Goal: Task Accomplishment & Management: Manage account settings

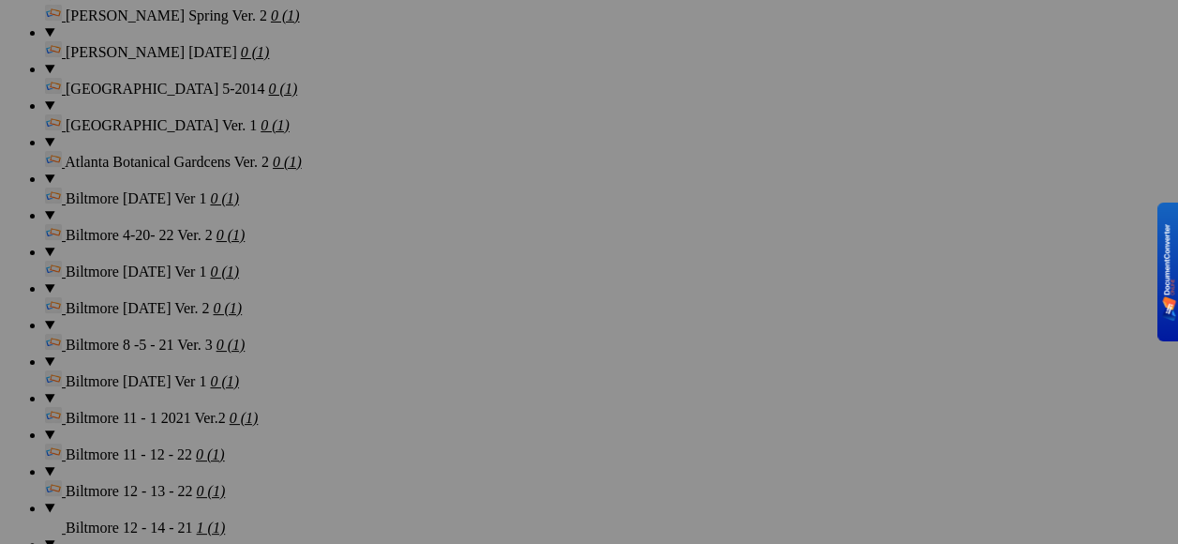
scroll to position [3187, 0]
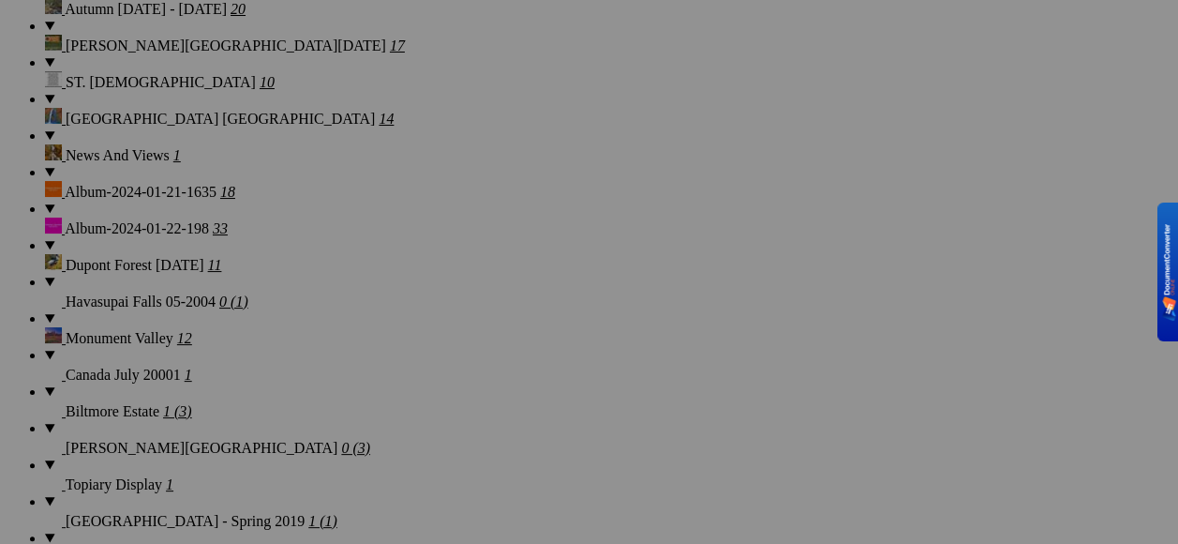
scroll to position [1560, 0]
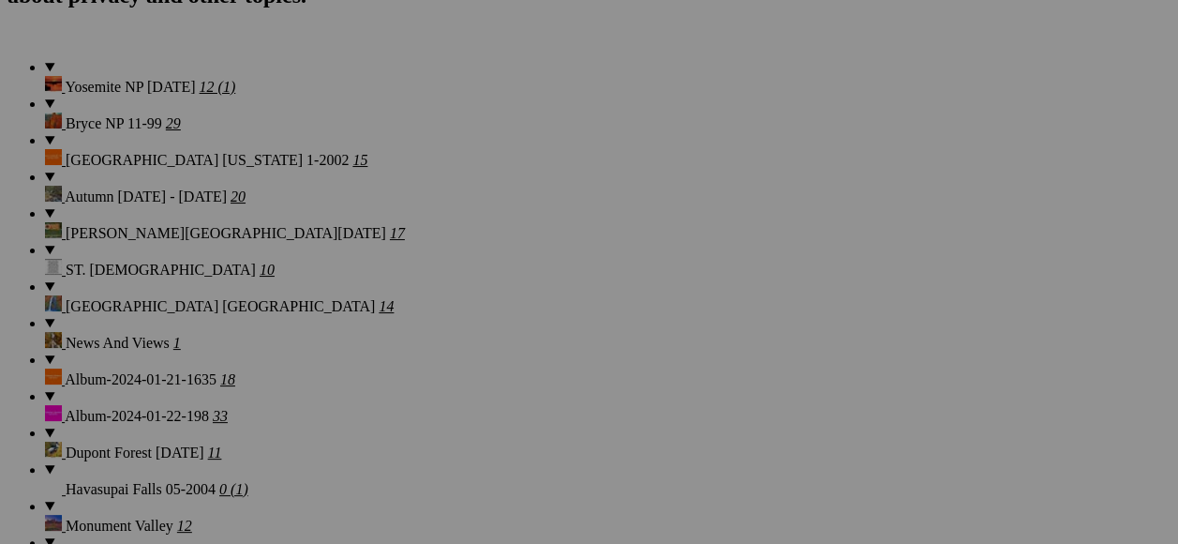
scroll to position [1560, 0]
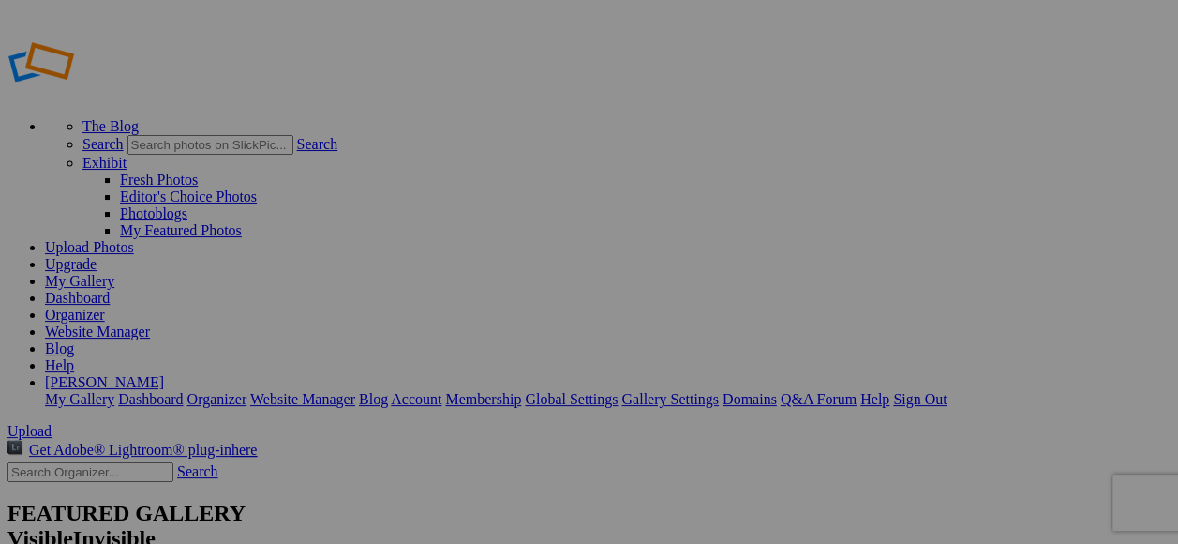
type input "[PERSON_NAME][GEOGRAPHIC_DATA] 11-10 21"
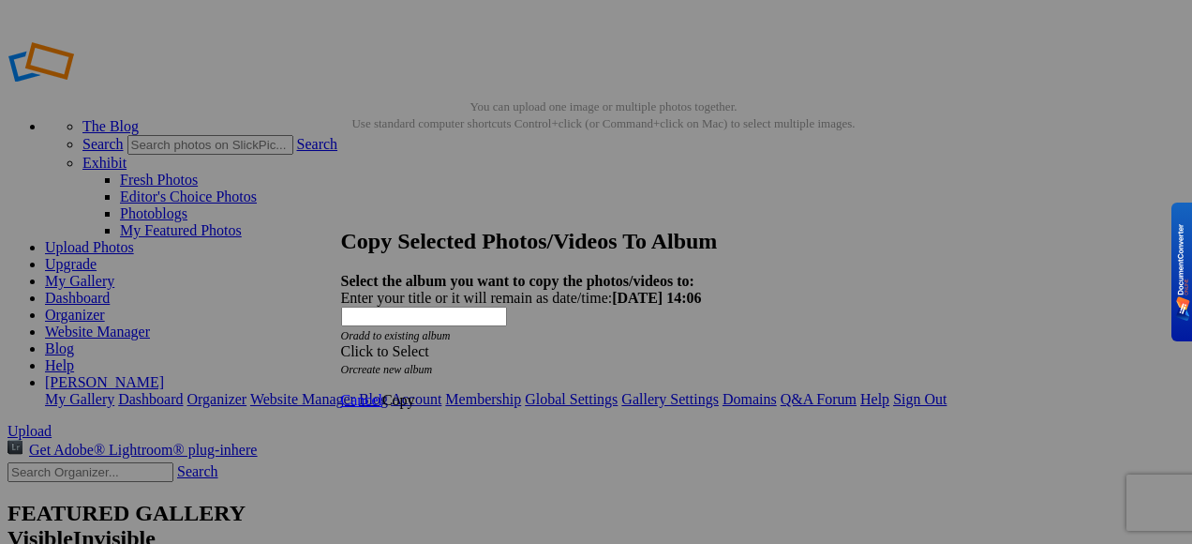
click at [341, 343] on span at bounding box center [341, 351] width 0 height 16
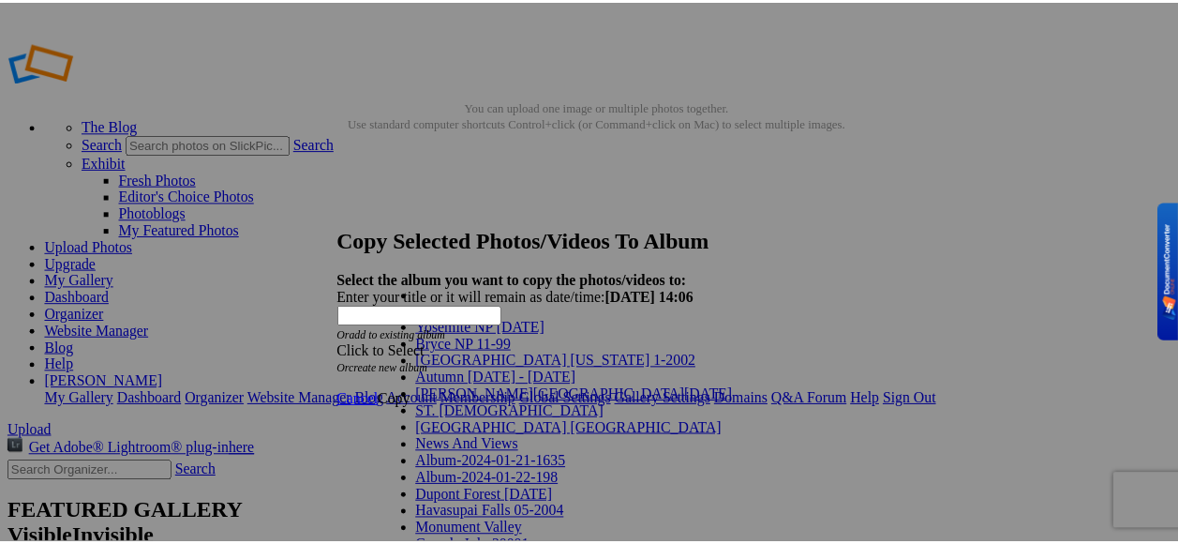
scroll to position [656, 0]
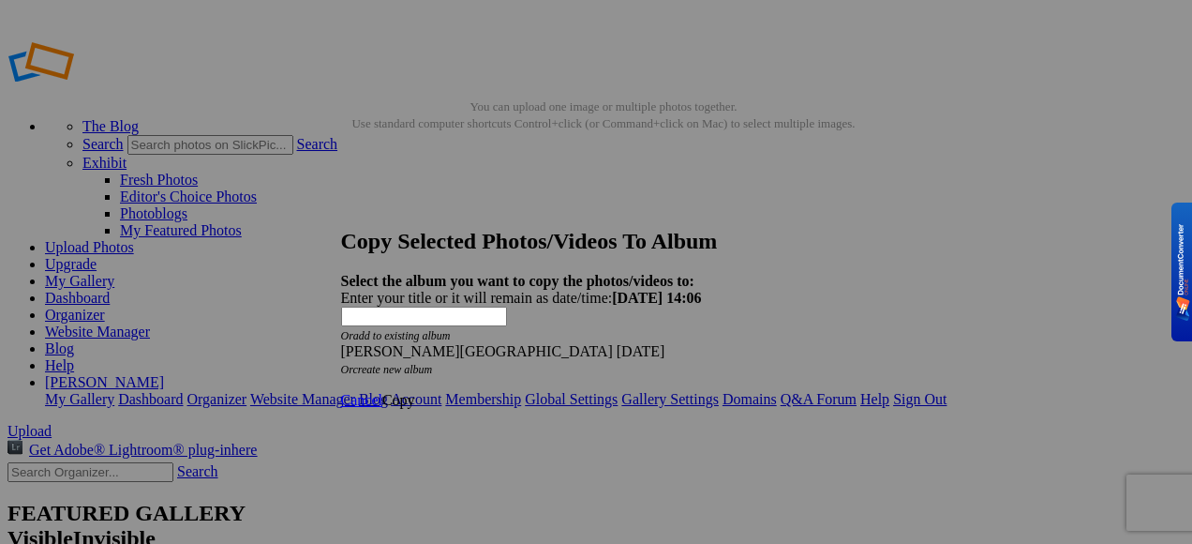
click at [415, 392] on span "Copy" at bounding box center [398, 400] width 33 height 16
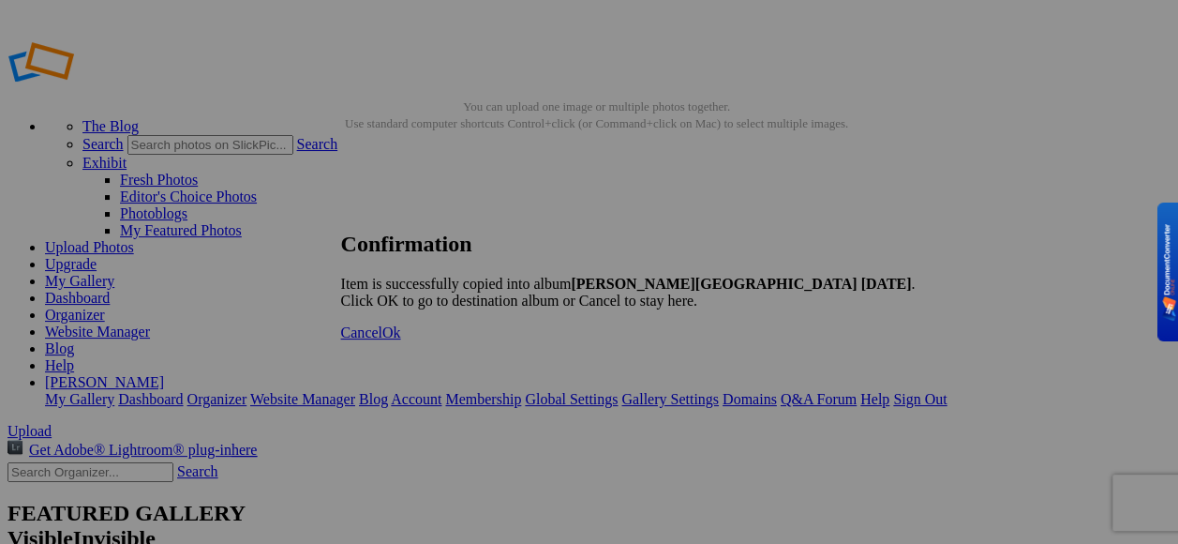
click at [401, 340] on span "Ok" at bounding box center [391, 332] width 19 height 16
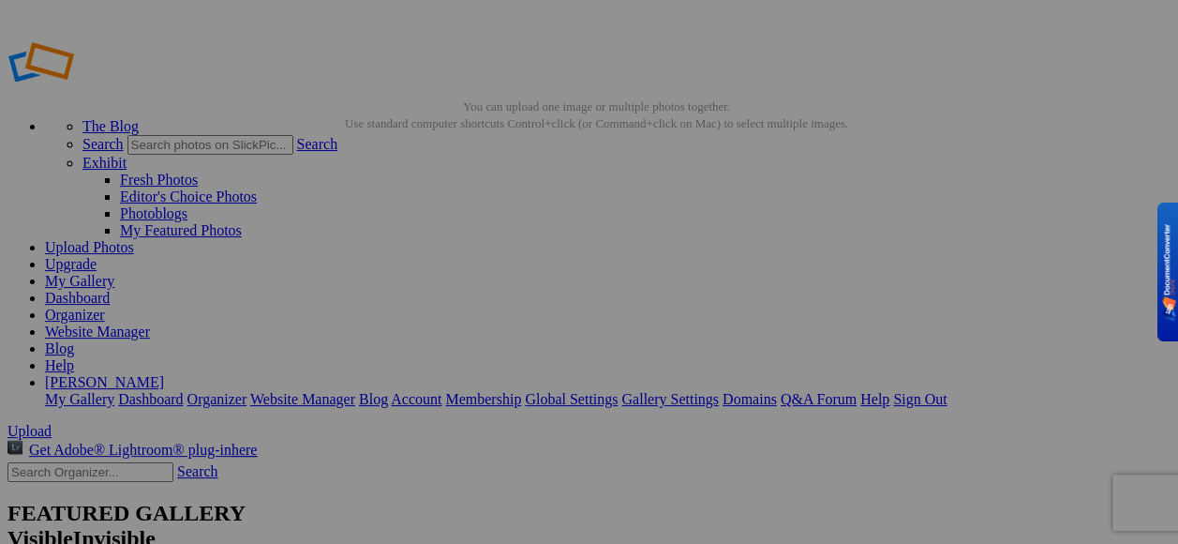
click at [105, 307] on link "Organizer" at bounding box center [75, 315] width 60 height 16
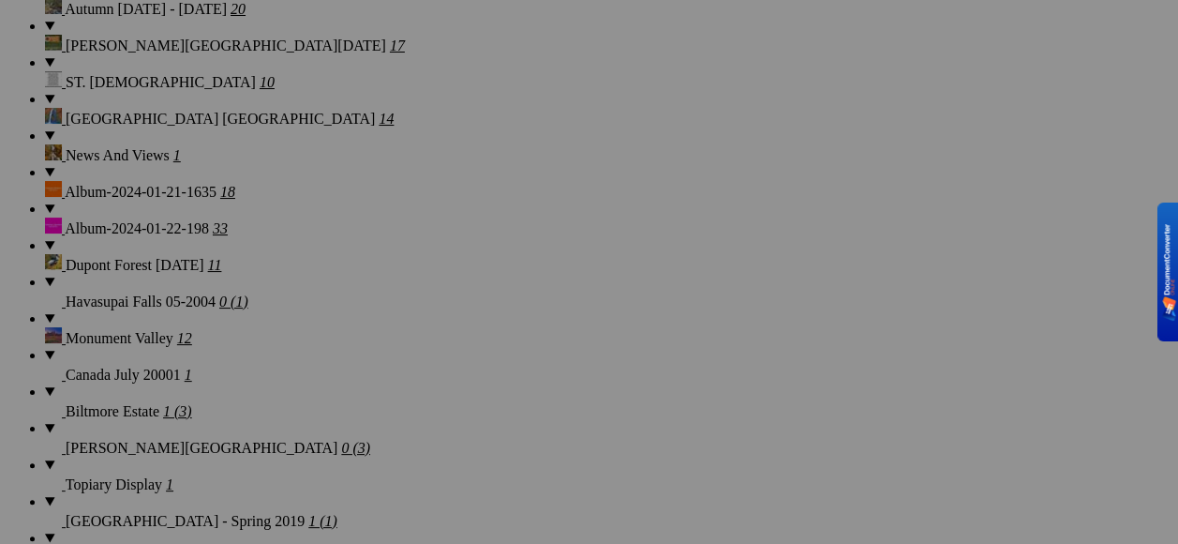
scroll to position [1654, 0]
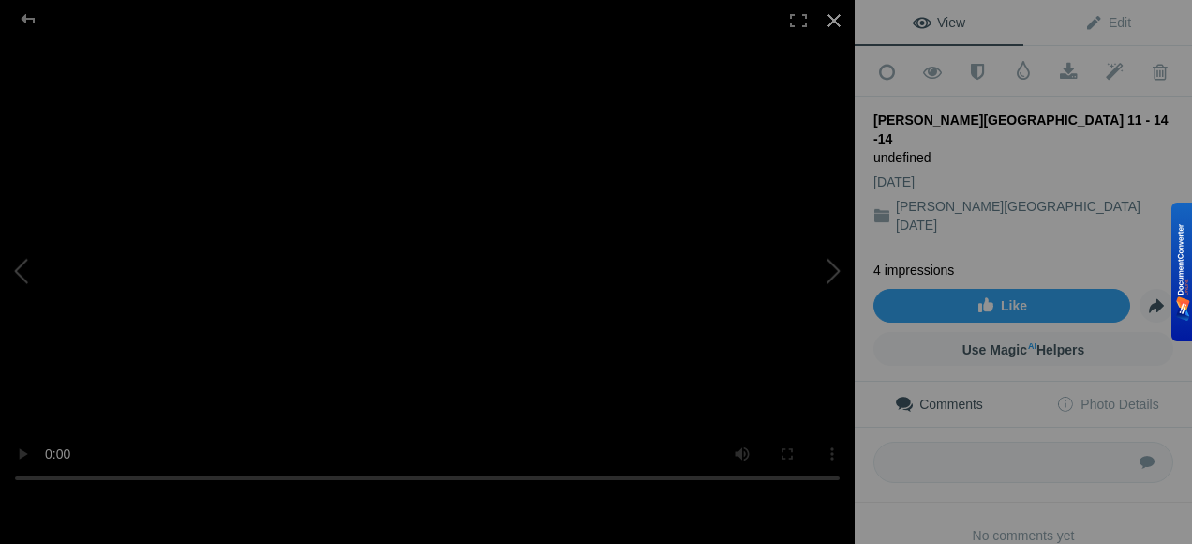
click at [831, 19] on div at bounding box center [834, 20] width 41 height 41
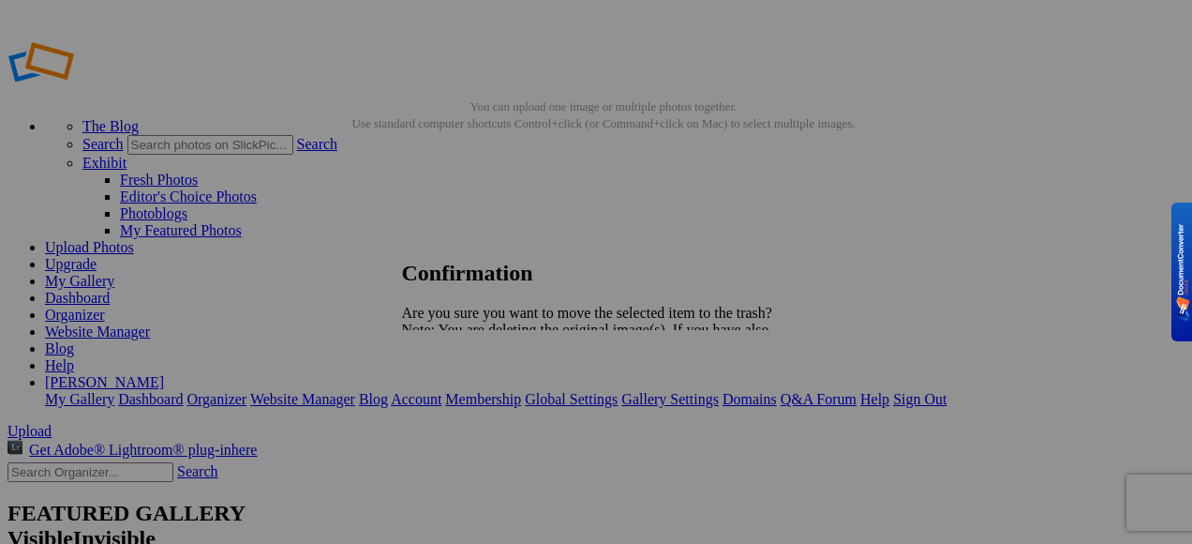
click at [465, 403] on link "Yes" at bounding box center [454, 395] width 22 height 16
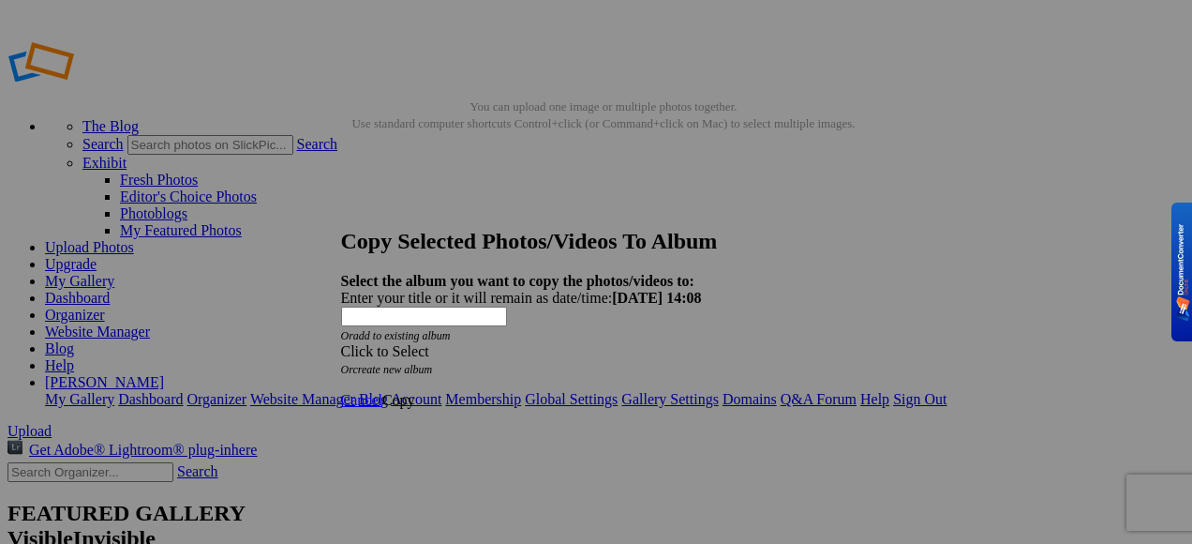
click at [341, 343] on span at bounding box center [341, 351] width 0 height 16
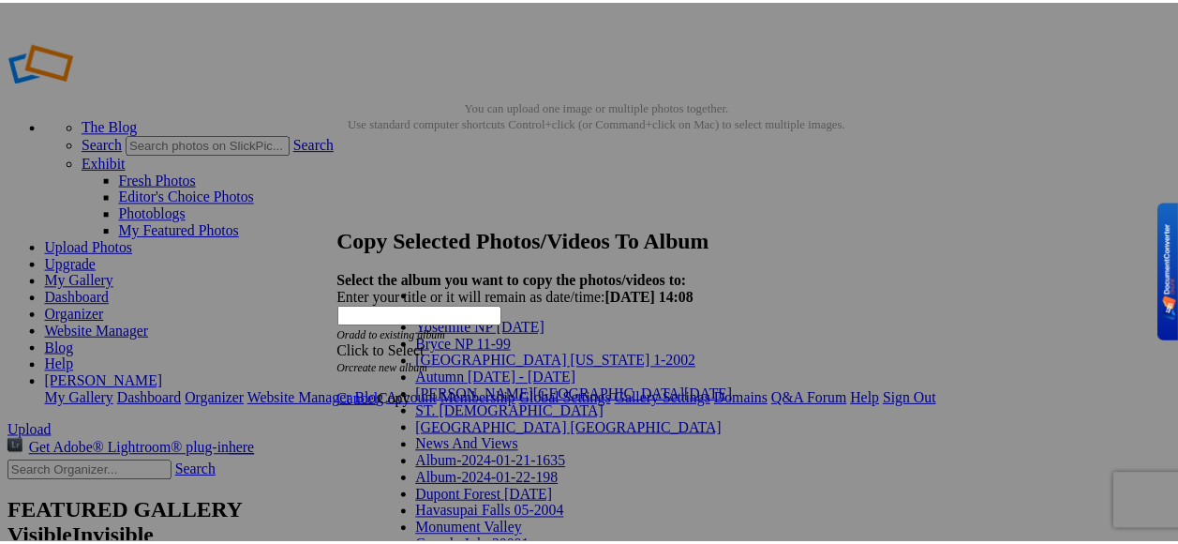
scroll to position [658, 0]
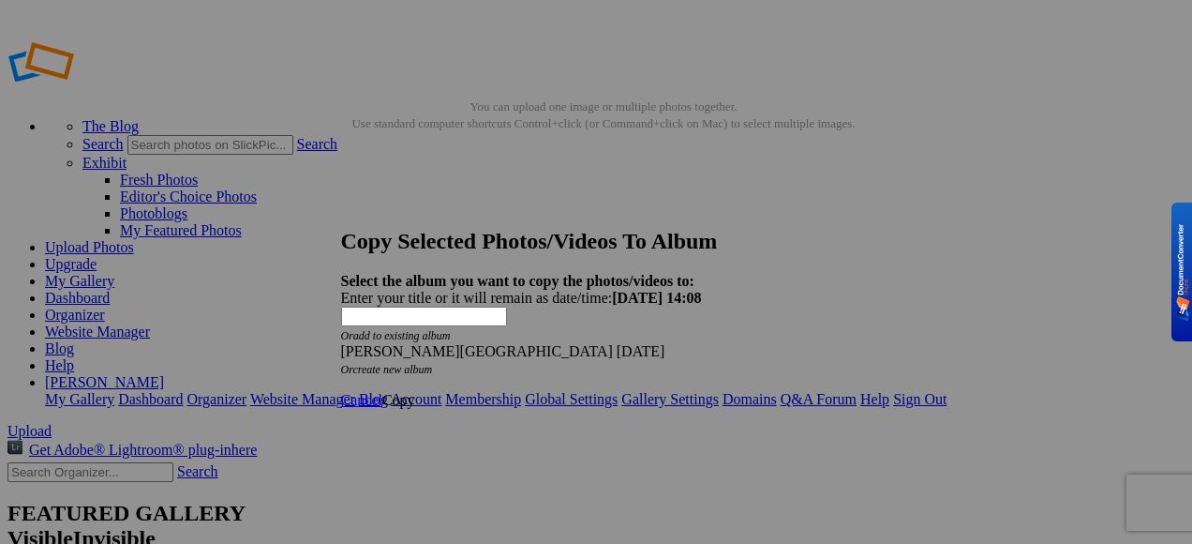
click at [415, 392] on span "Copy" at bounding box center [398, 400] width 33 height 16
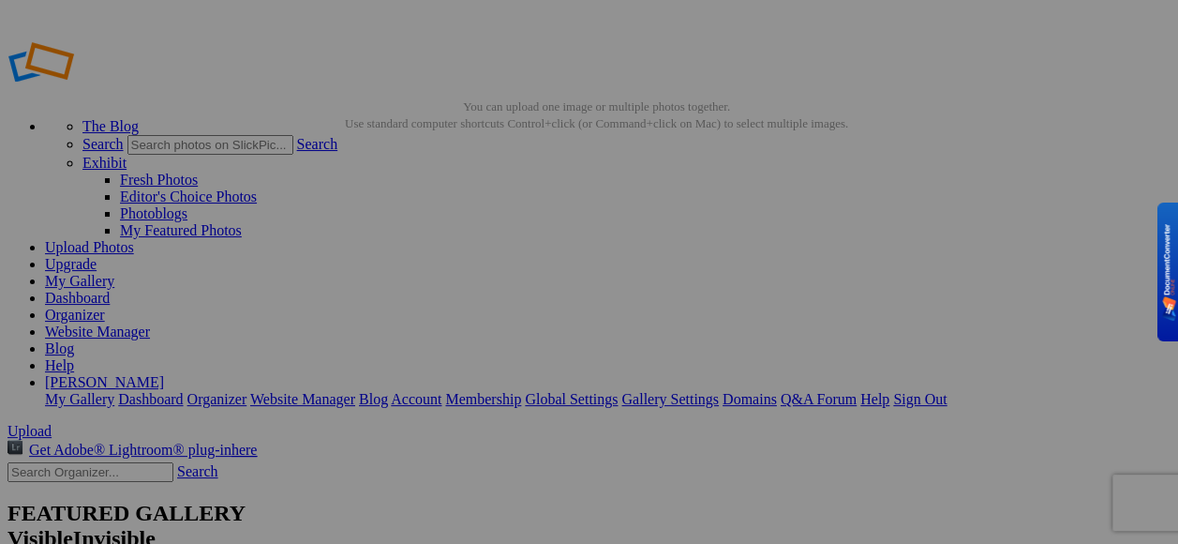
click at [114, 273] on link "My Gallery" at bounding box center [79, 281] width 69 height 16
